Goal: Information Seeking & Learning: Find contact information

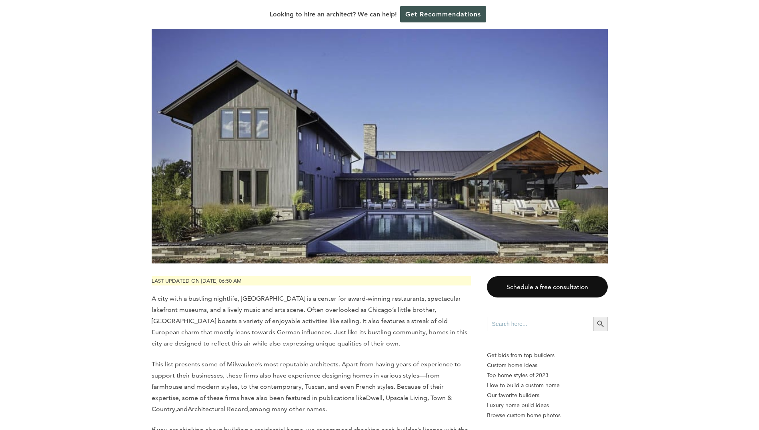
scroll to position [160, 0]
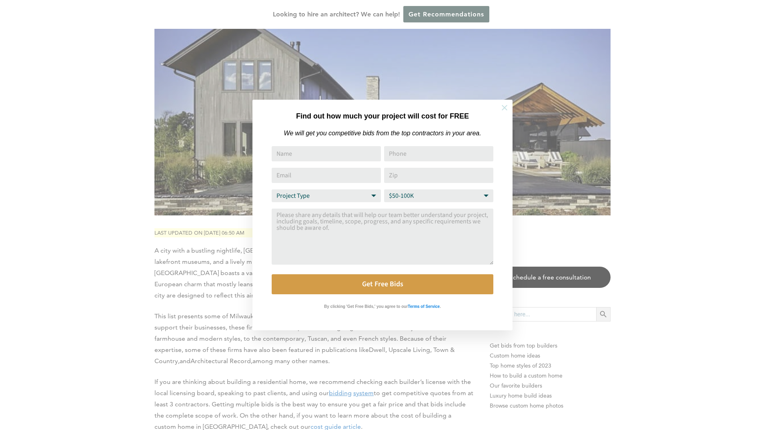
click at [510, 103] on button at bounding box center [505, 108] width 28 height 28
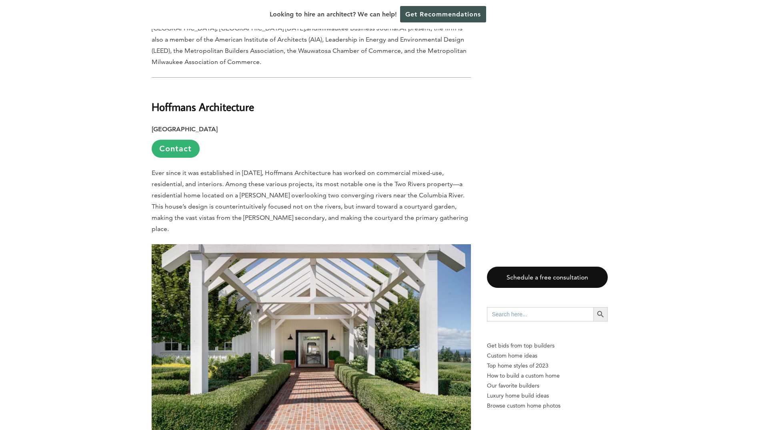
scroll to position [2080, 0]
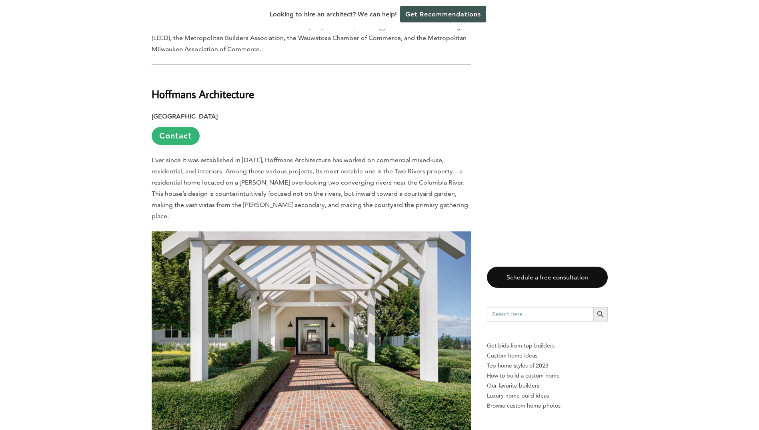
click at [442, 164] on span "Ever since it was established in [DATE], Hoffmans Architecture has worked on co…" at bounding box center [310, 188] width 316 height 64
copy span "vistas"
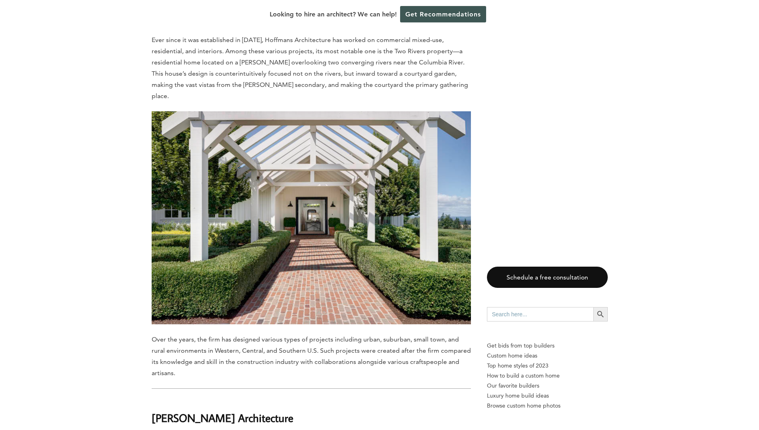
drag, startPoint x: 678, startPoint y: 204, endPoint x: 665, endPoint y: 203, distance: 13.3
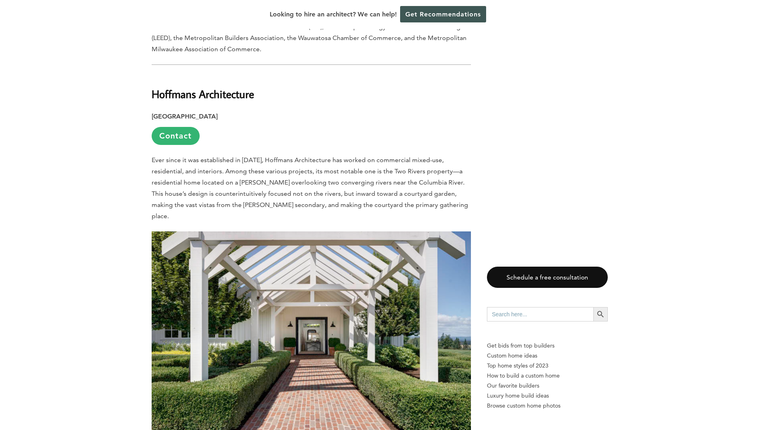
drag, startPoint x: 358, startPoint y: 140, endPoint x: 415, endPoint y: 137, distance: 57.3
click at [415, 156] on span "Ever since it was established in [DATE], Hoffmans Architecture has worked on co…" at bounding box center [310, 188] width 316 height 64
drag, startPoint x: 415, startPoint y: 137, endPoint x: 405, endPoint y: 138, distance: 10.1
copy span "Two Rivers property"
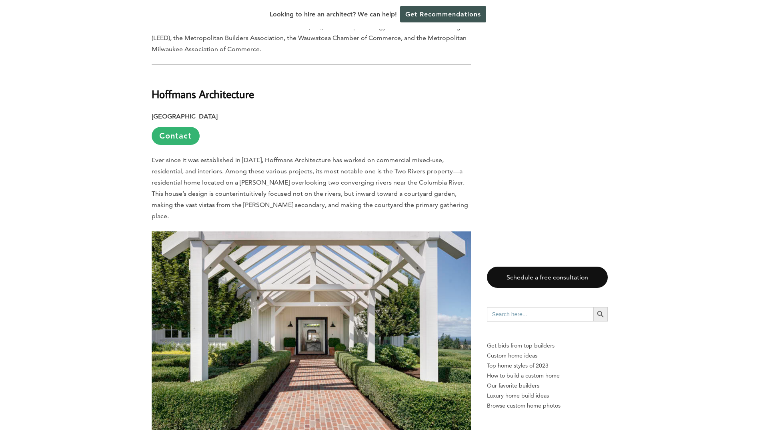
drag, startPoint x: 147, startPoint y: 63, endPoint x: 256, endPoint y: 64, distance: 109.2
drag, startPoint x: 256, startPoint y: 64, endPoint x: 238, endPoint y: 63, distance: 18.8
copy b "Hoffmans Architecture"
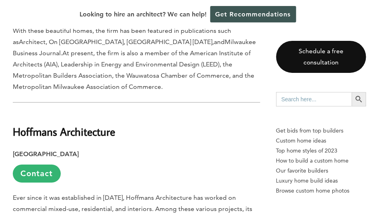
click at [165, 148] on p "[GEOGRAPHIC_DATA] Contact" at bounding box center [137, 165] width 248 height 34
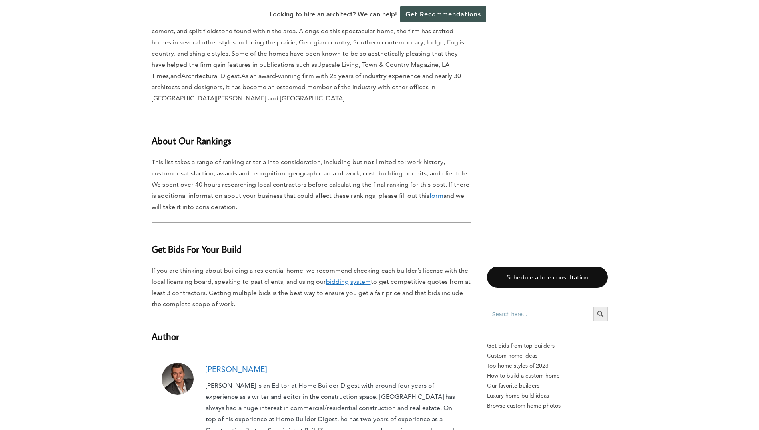
scroll to position [0, 0]
